Goal: Check status: Check status

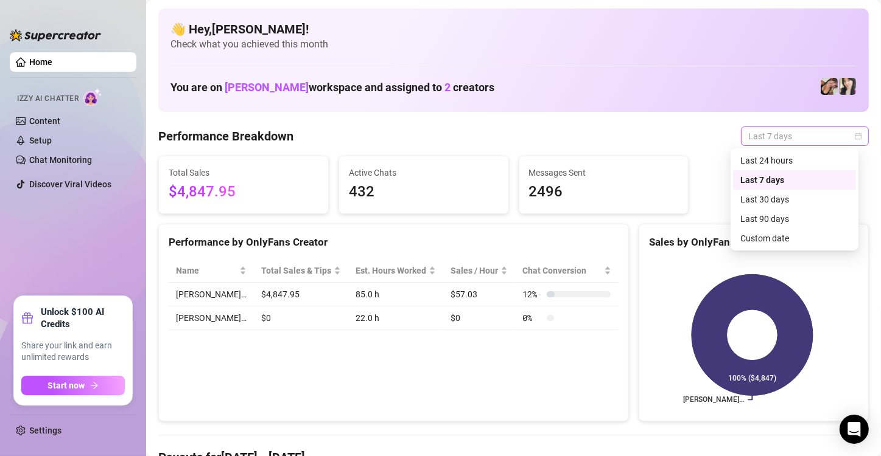
click at [853, 137] on div "Last 7 days" at bounding box center [805, 136] width 128 height 19
click at [775, 239] on div "Custom date" at bounding box center [794, 238] width 108 height 13
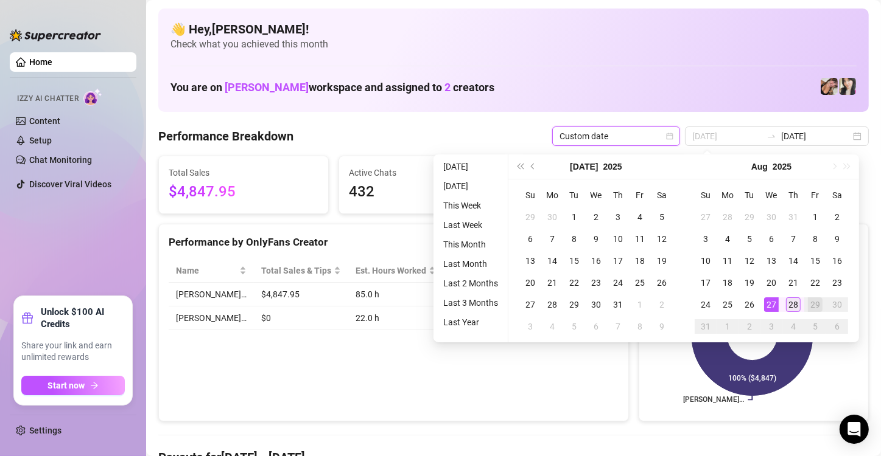
type input "[DATE]"
click at [788, 302] on div "28" at bounding box center [793, 305] width 15 height 15
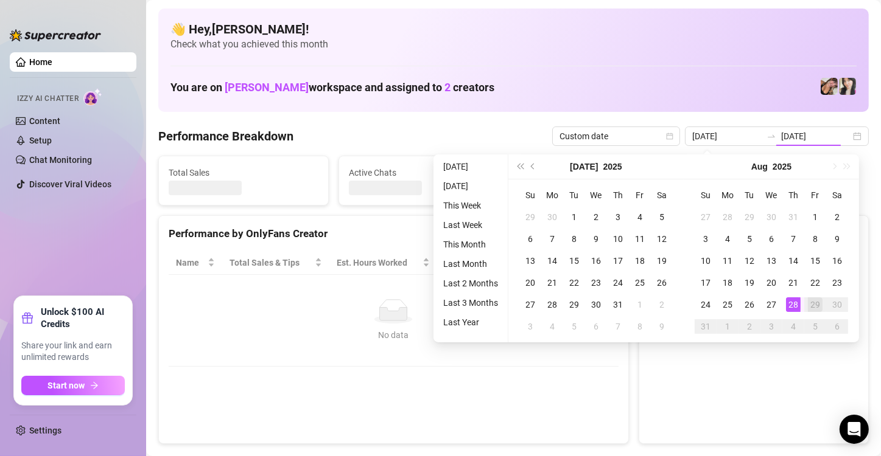
type input "[DATE]"
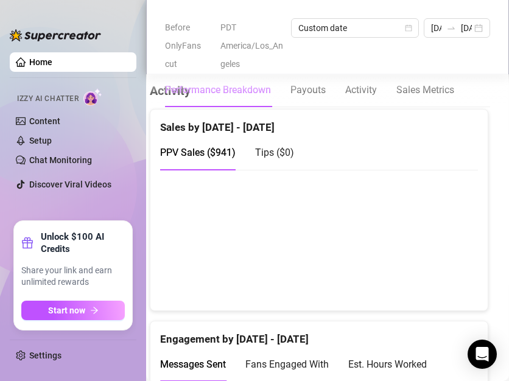
scroll to position [798, 9]
